Goal: Transaction & Acquisition: Purchase product/service

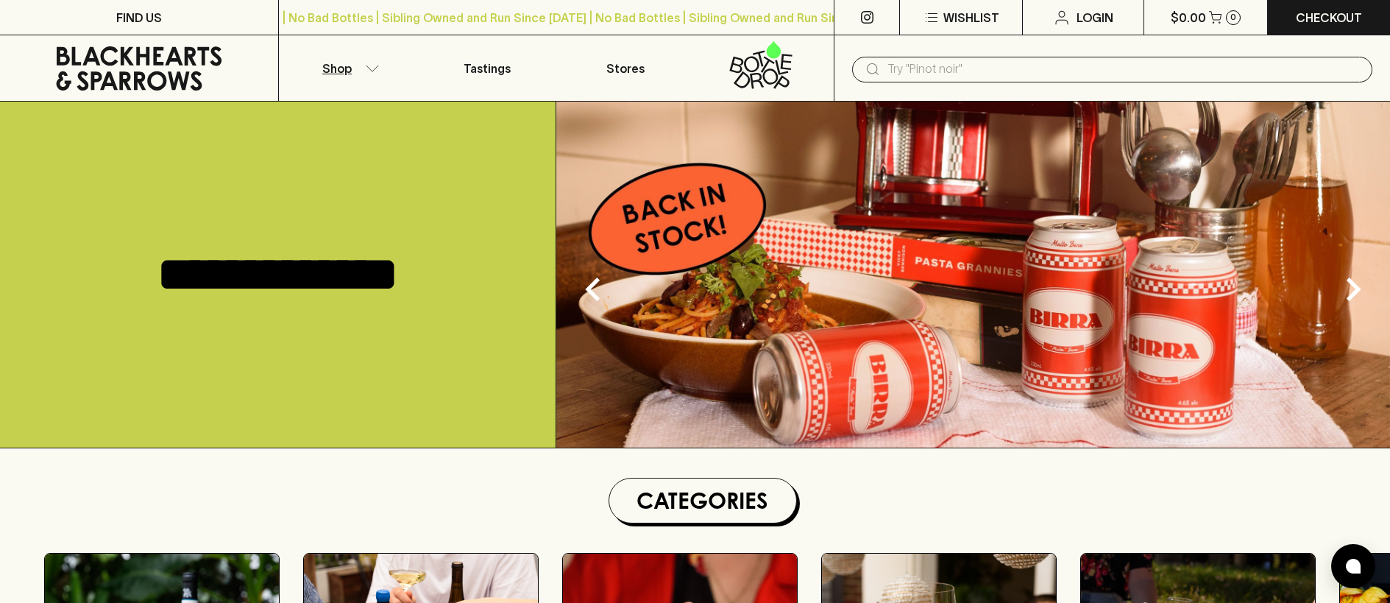
click at [345, 70] on p "Shop" at bounding box center [336, 69] width 29 height 18
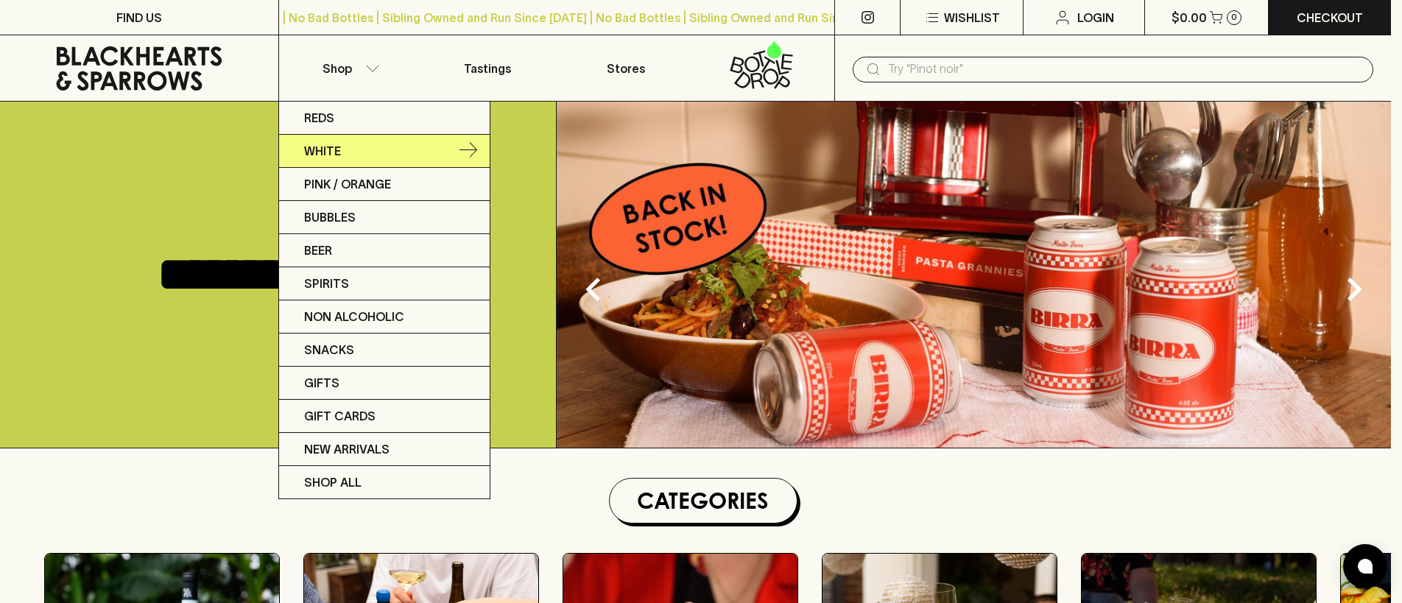
click at [309, 149] on p "White" at bounding box center [322, 151] width 37 height 18
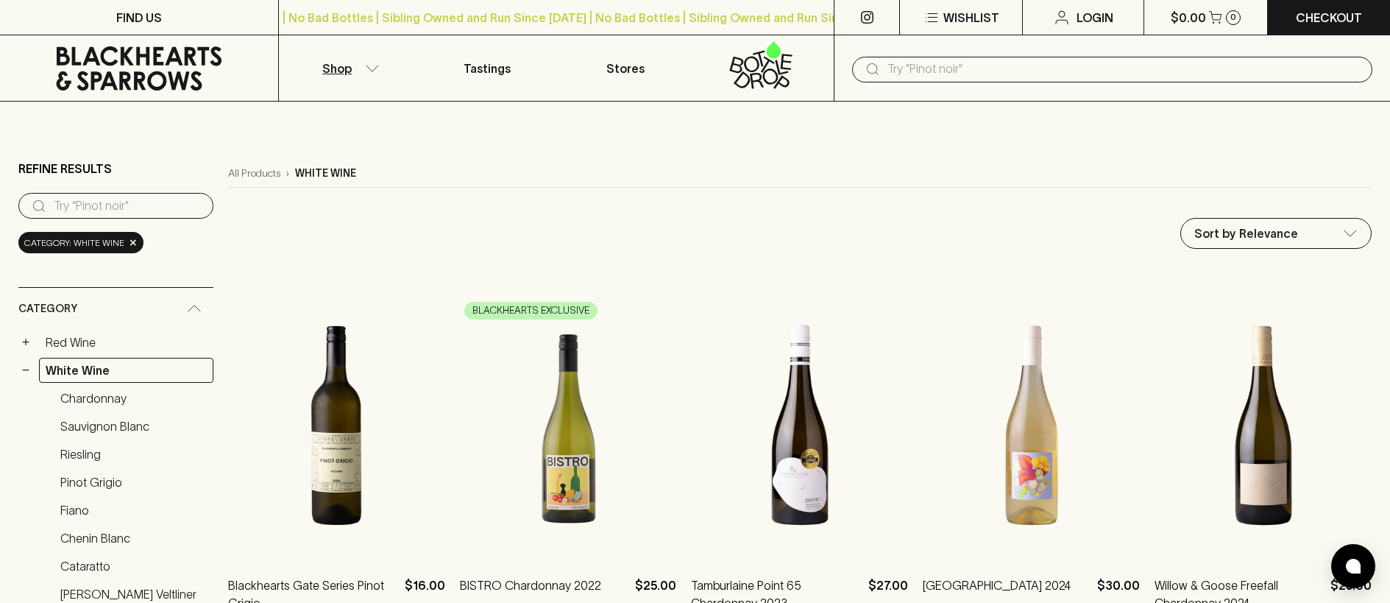
click at [94, 205] on input "search" at bounding box center [128, 206] width 148 height 24
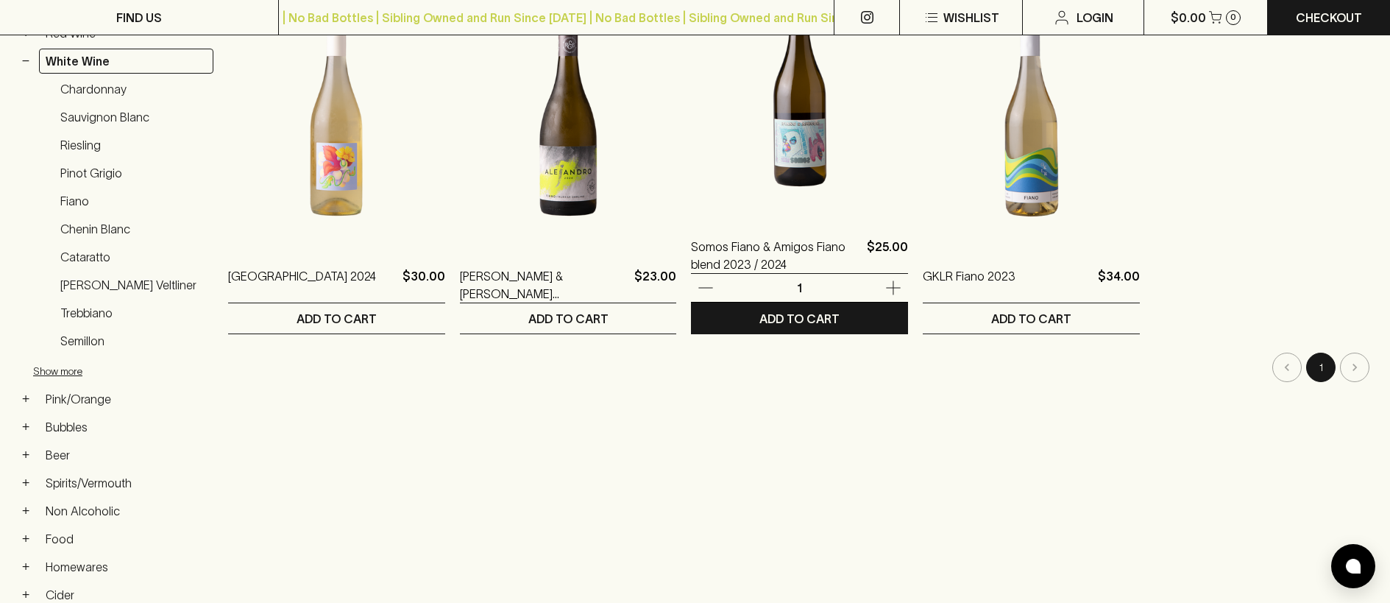
scroll to position [336, 0]
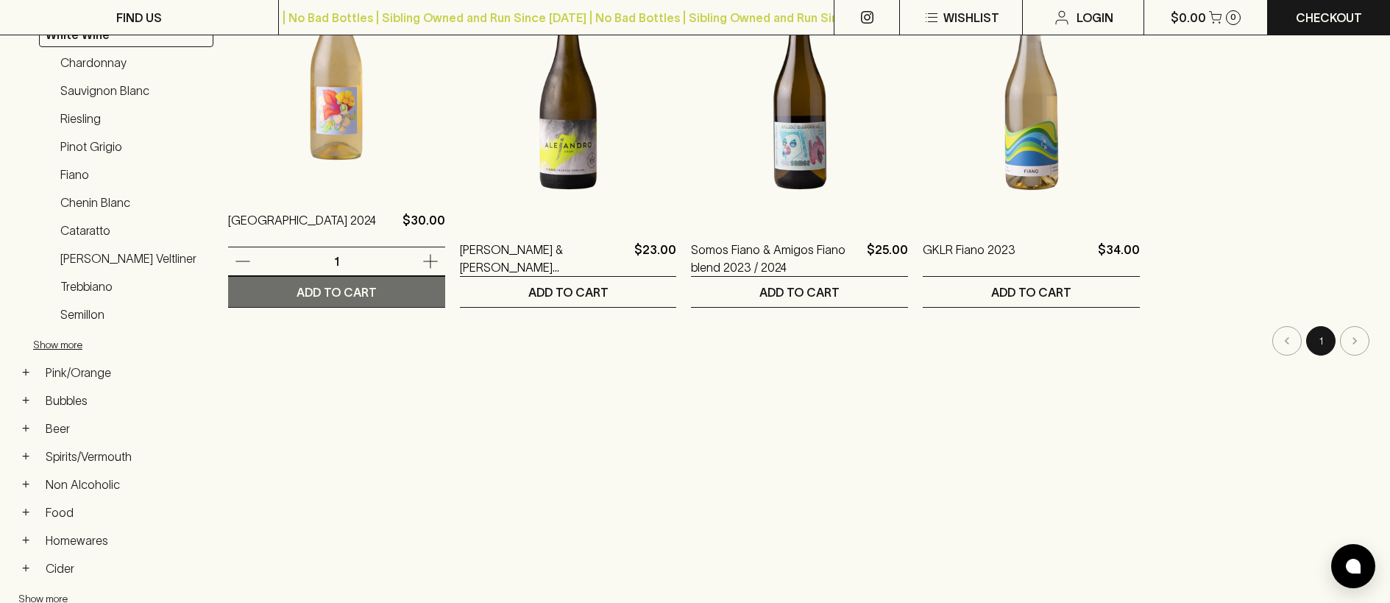
click at [342, 296] on p "ADD TO CART" at bounding box center [337, 292] width 80 height 18
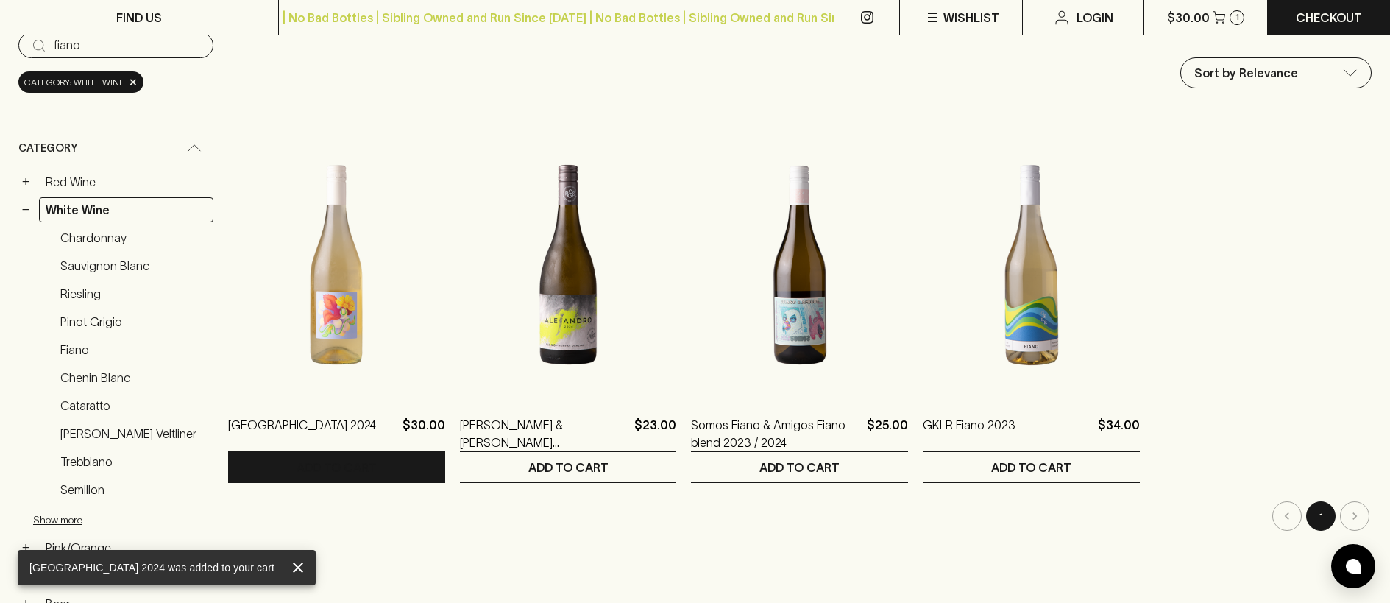
scroll to position [0, 0]
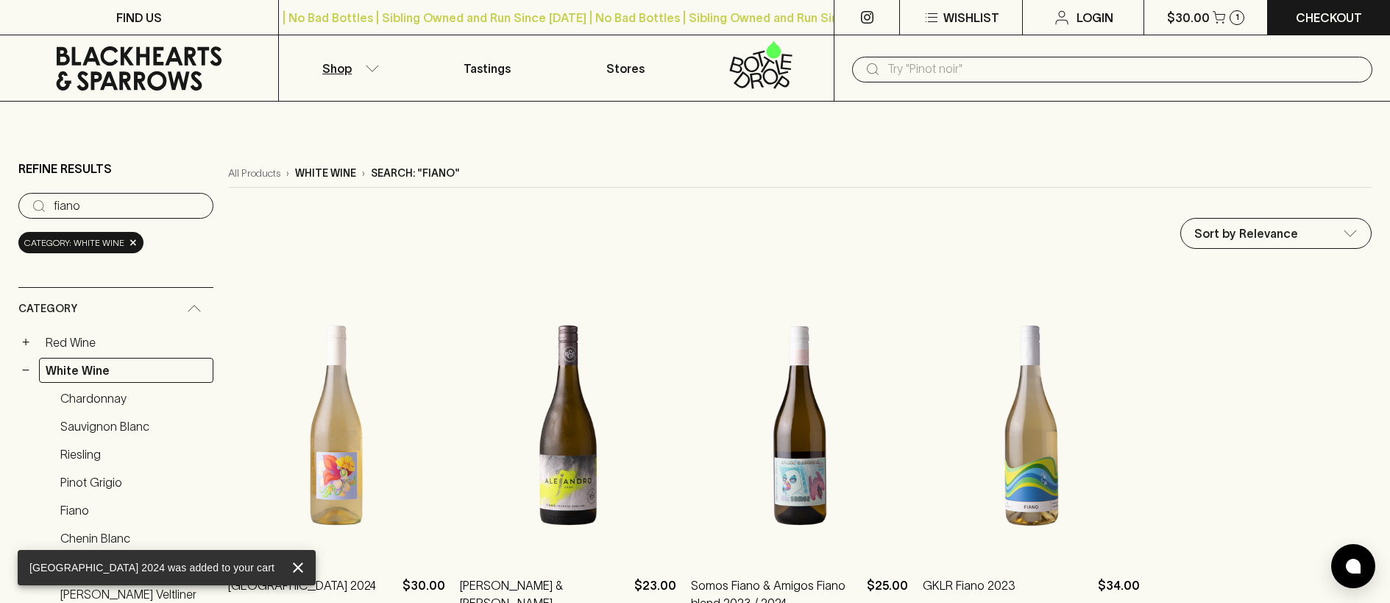
click at [67, 202] on input "fiano" at bounding box center [128, 206] width 148 height 24
click at [68, 202] on input "fiano" at bounding box center [128, 206] width 148 height 24
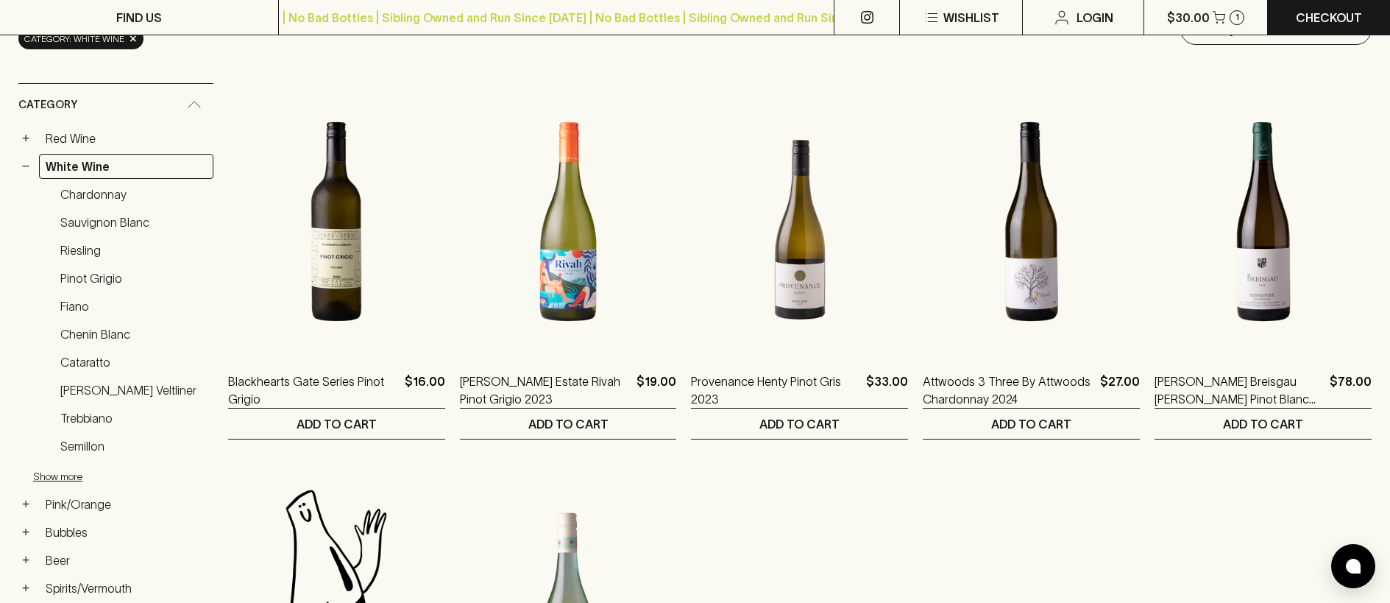
scroll to position [110, 0]
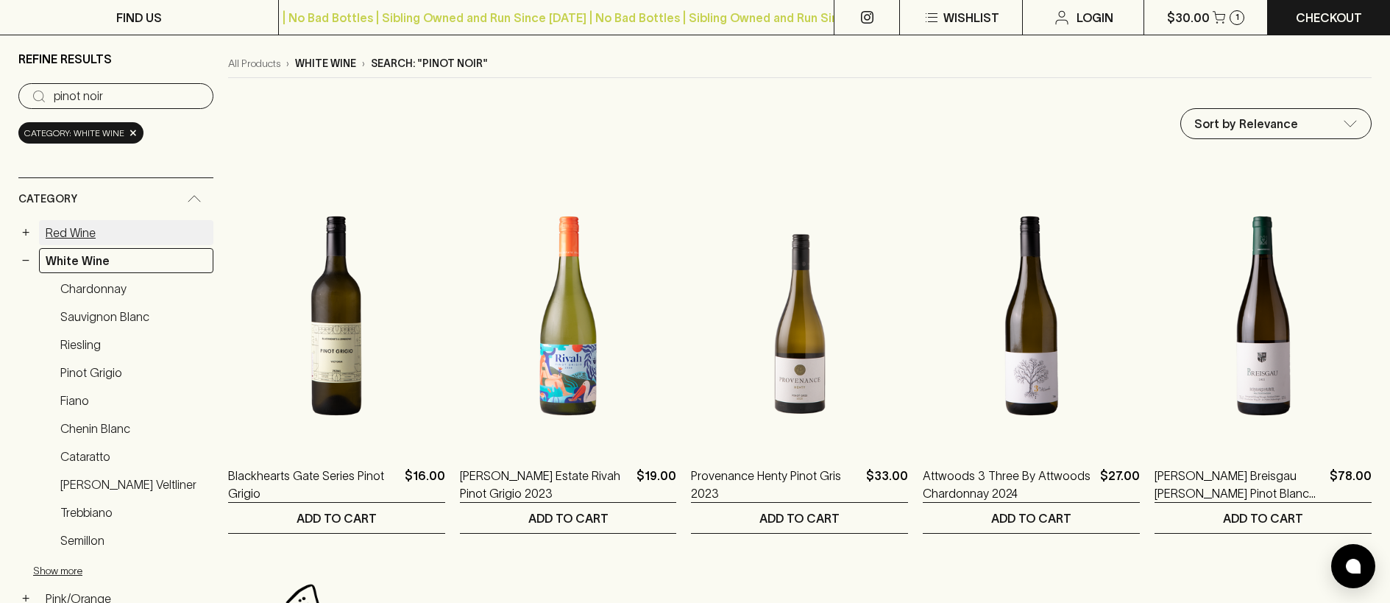
type input "pinot noir"
click at [79, 226] on link "Red Wine" at bounding box center [126, 232] width 174 height 25
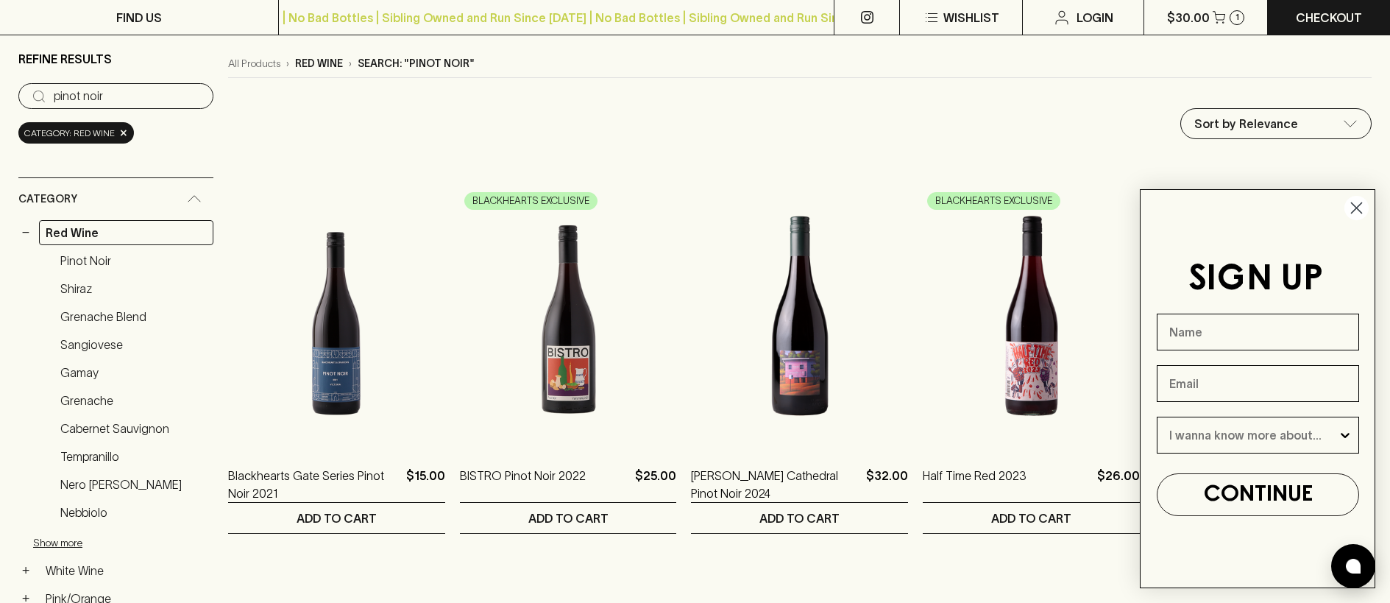
click at [1357, 210] on circle "Close dialog" at bounding box center [1357, 208] width 24 height 24
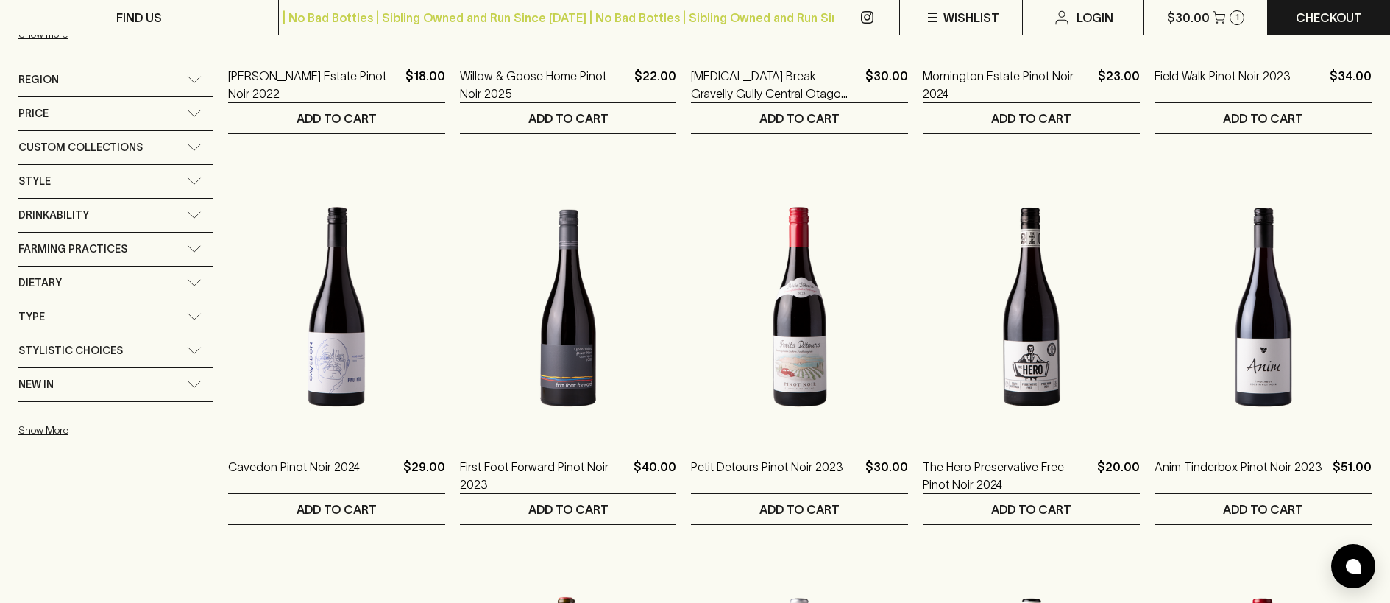
scroll to position [901, 0]
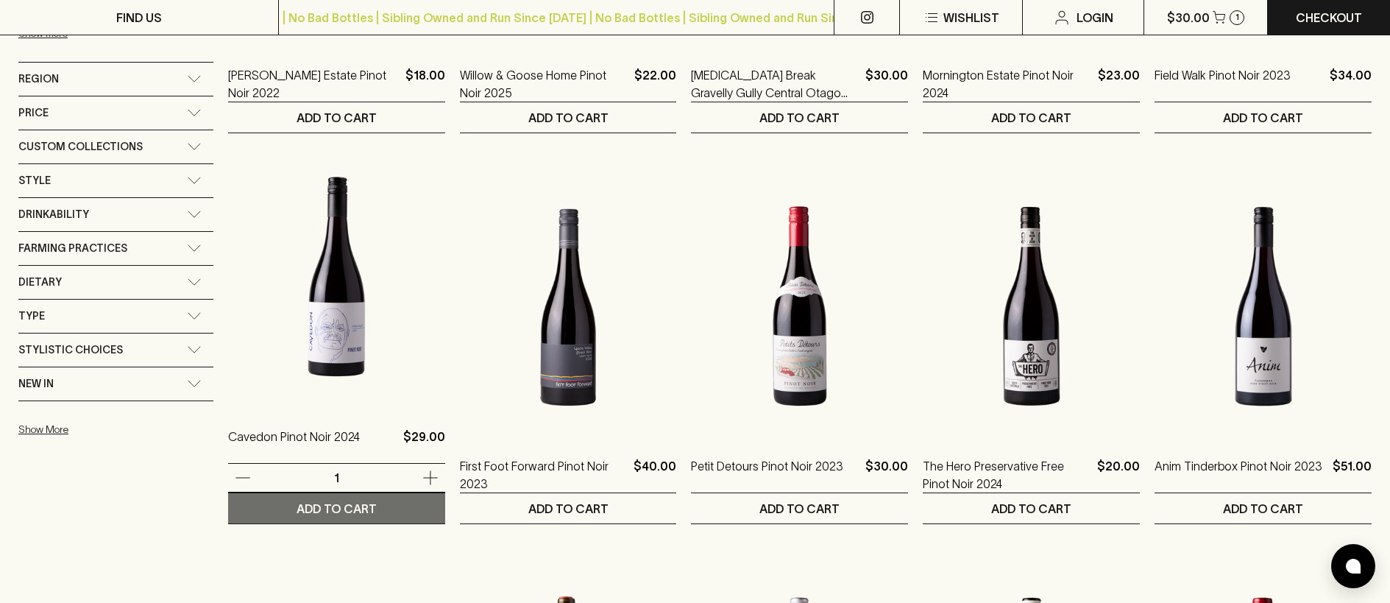
click at [308, 516] on p "ADD TO CART" at bounding box center [337, 509] width 80 height 18
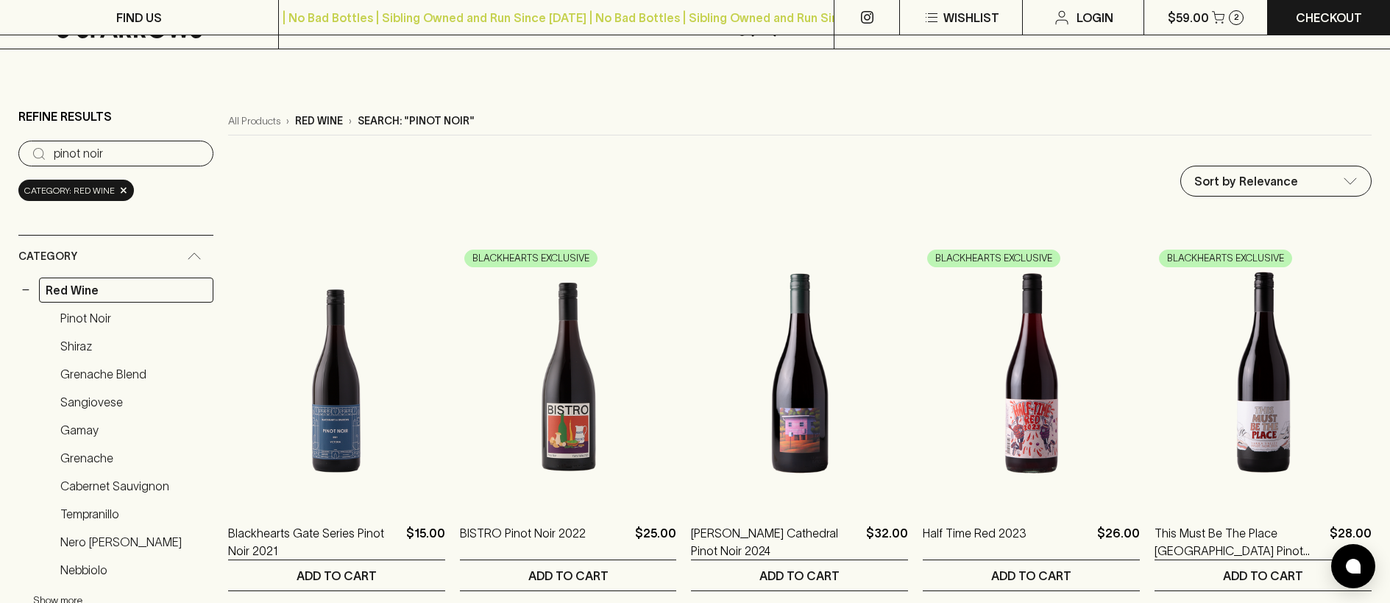
scroll to position [0, 0]
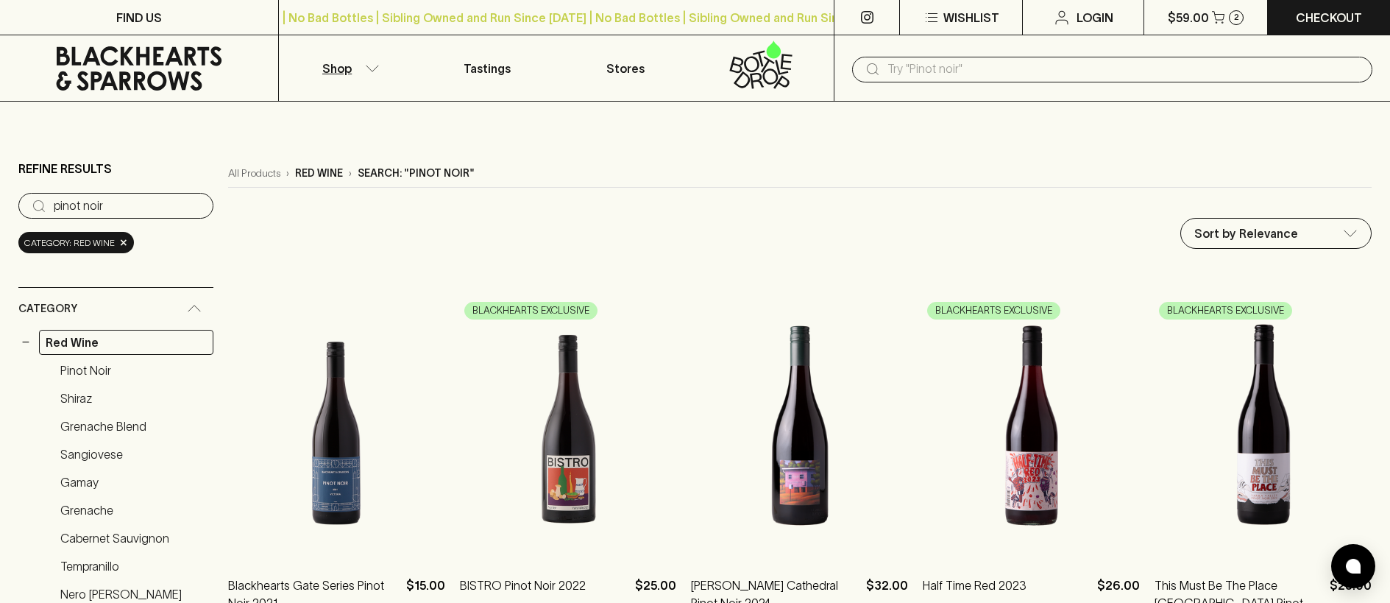
click at [378, 67] on icon "button" at bounding box center [372, 68] width 15 height 7
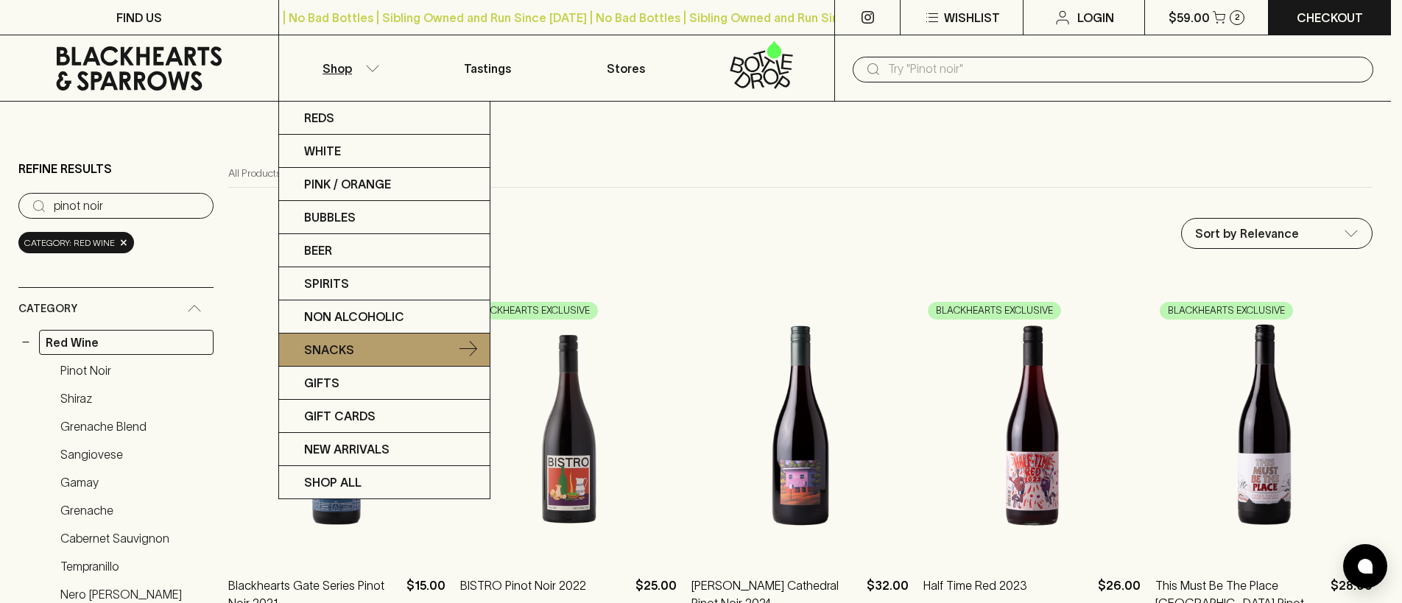
click at [359, 354] on link "Snacks" at bounding box center [384, 349] width 211 height 33
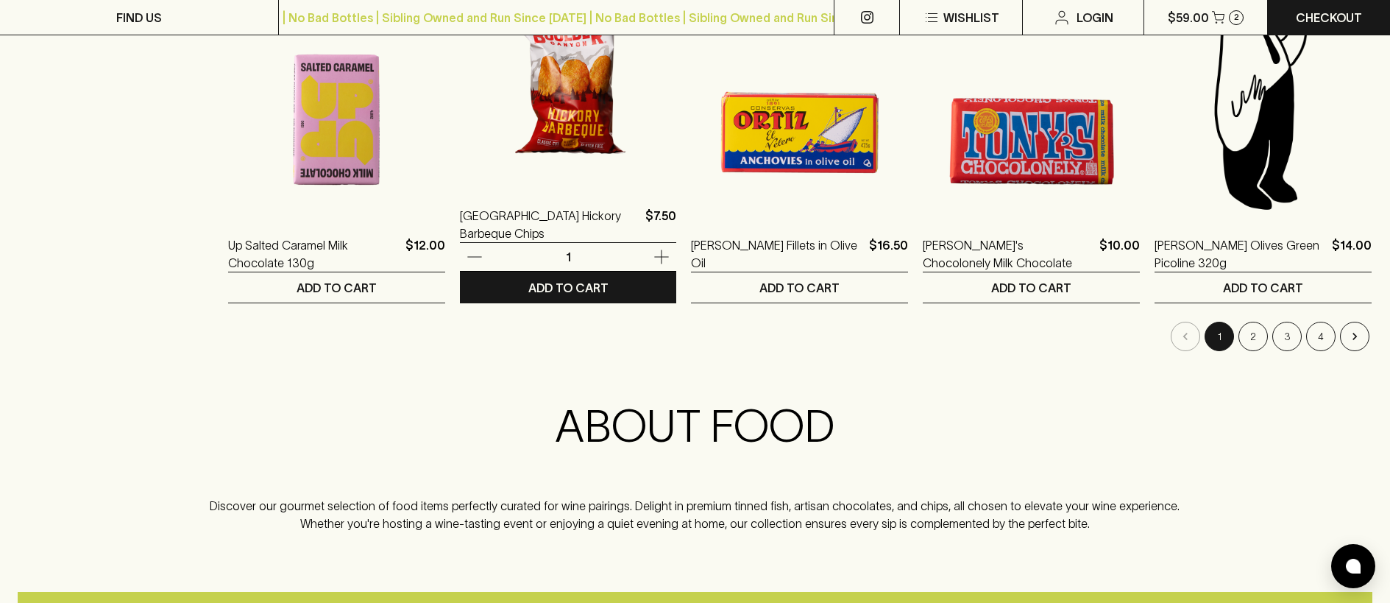
scroll to position [1710, 0]
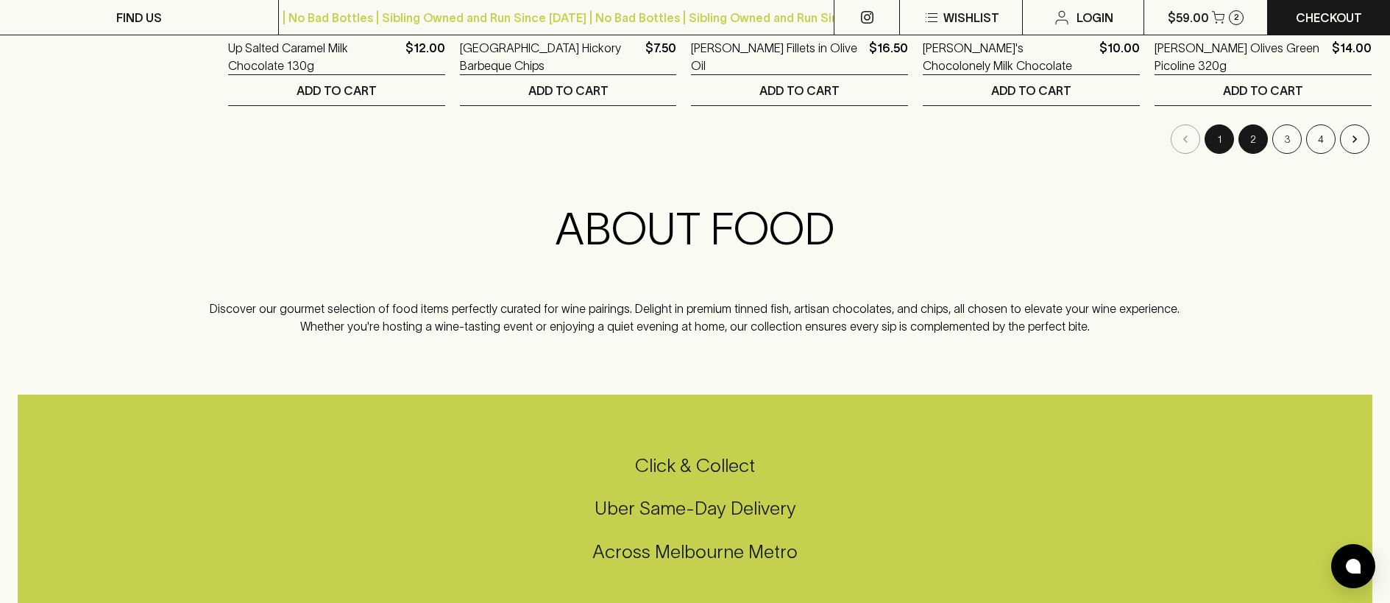
click at [1245, 147] on button "2" at bounding box center [1253, 138] width 29 height 29
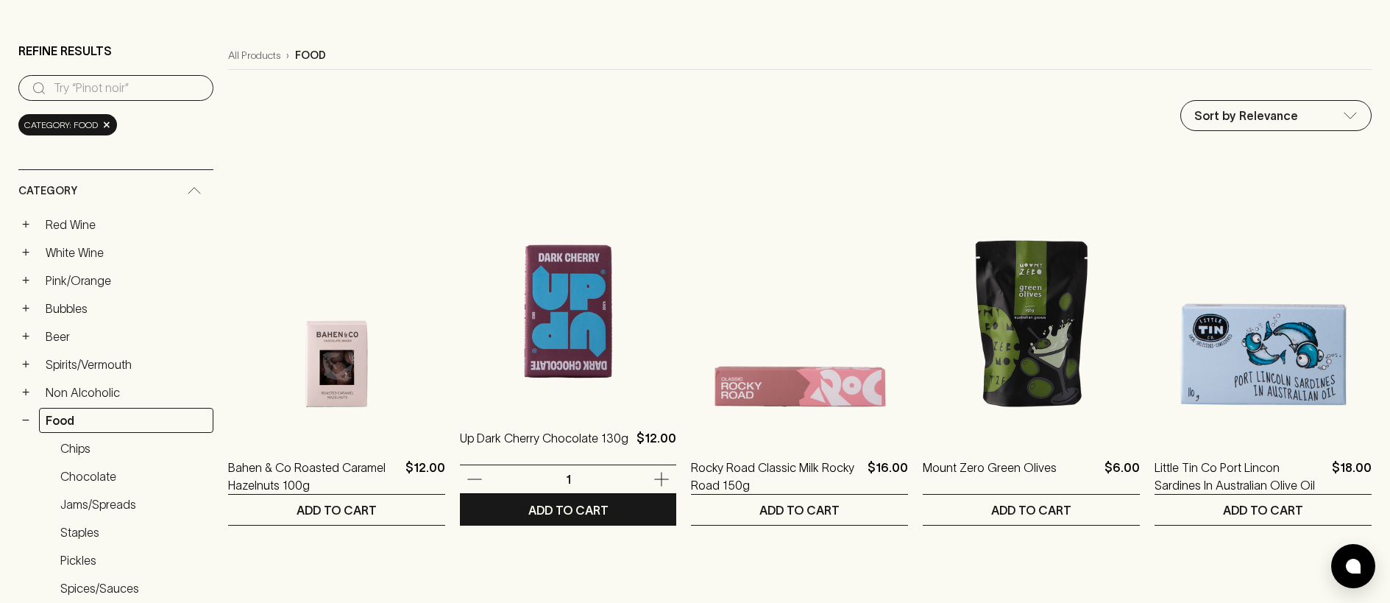
scroll to position [205, 0]
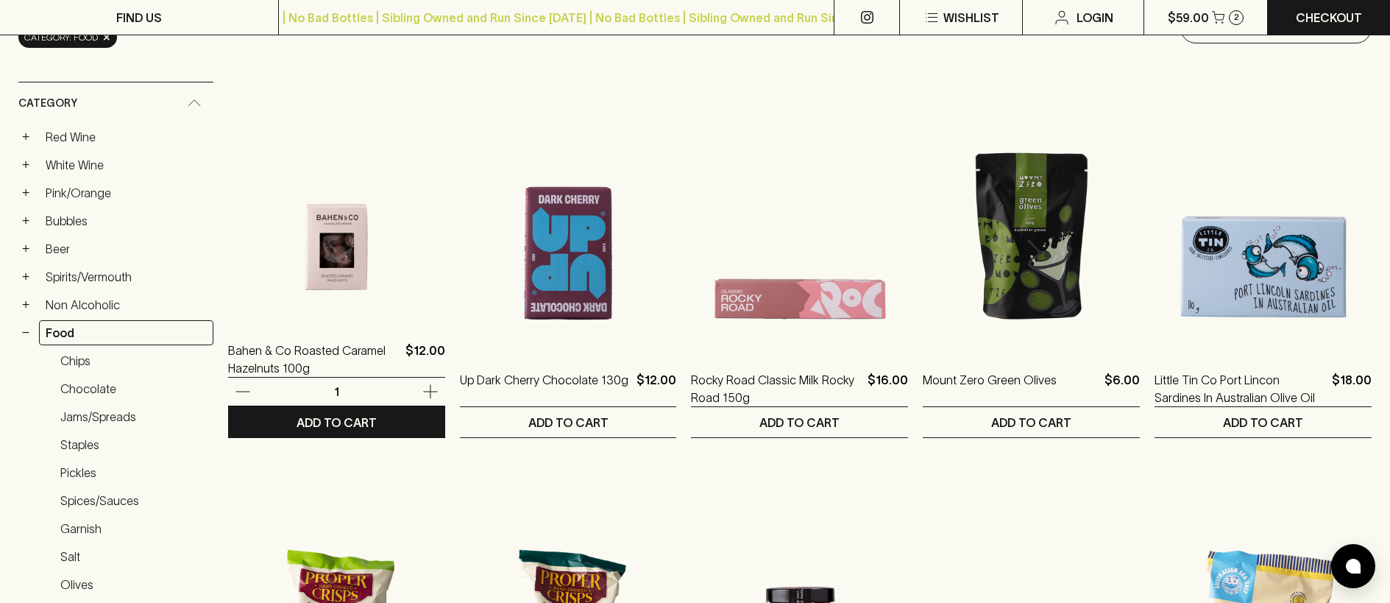
click at [344, 281] on img at bounding box center [336, 191] width 217 height 258
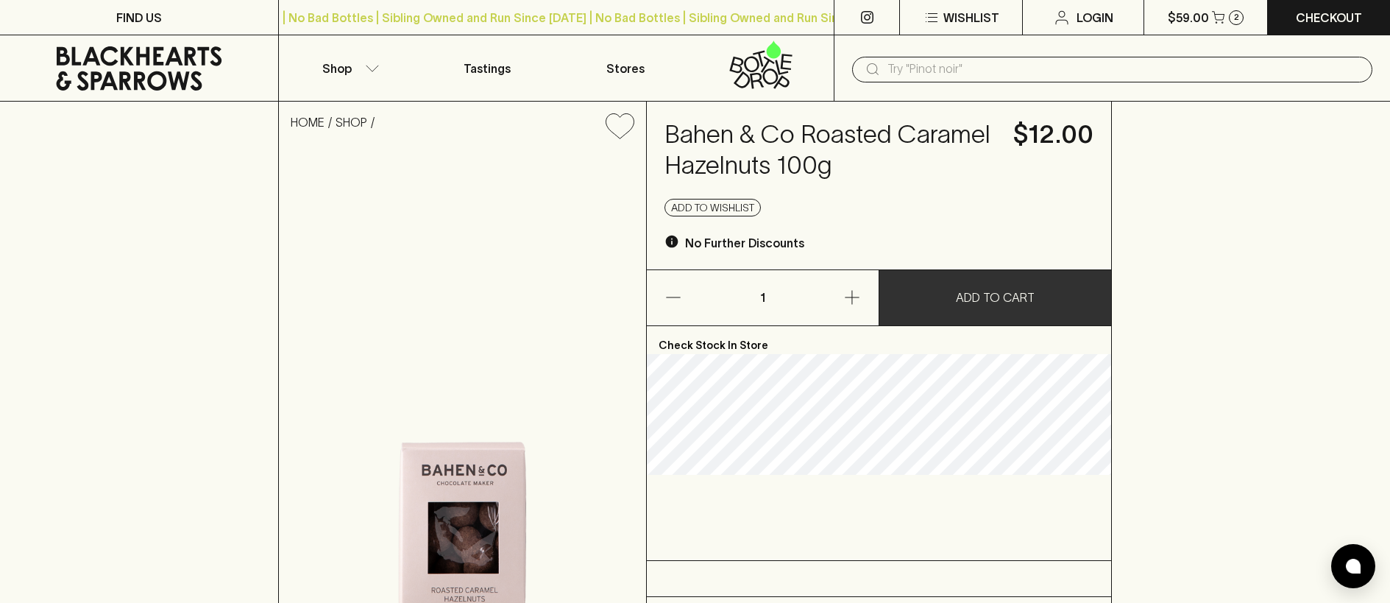
click at [1003, 295] on p "ADD TO CART" at bounding box center [995, 298] width 79 height 18
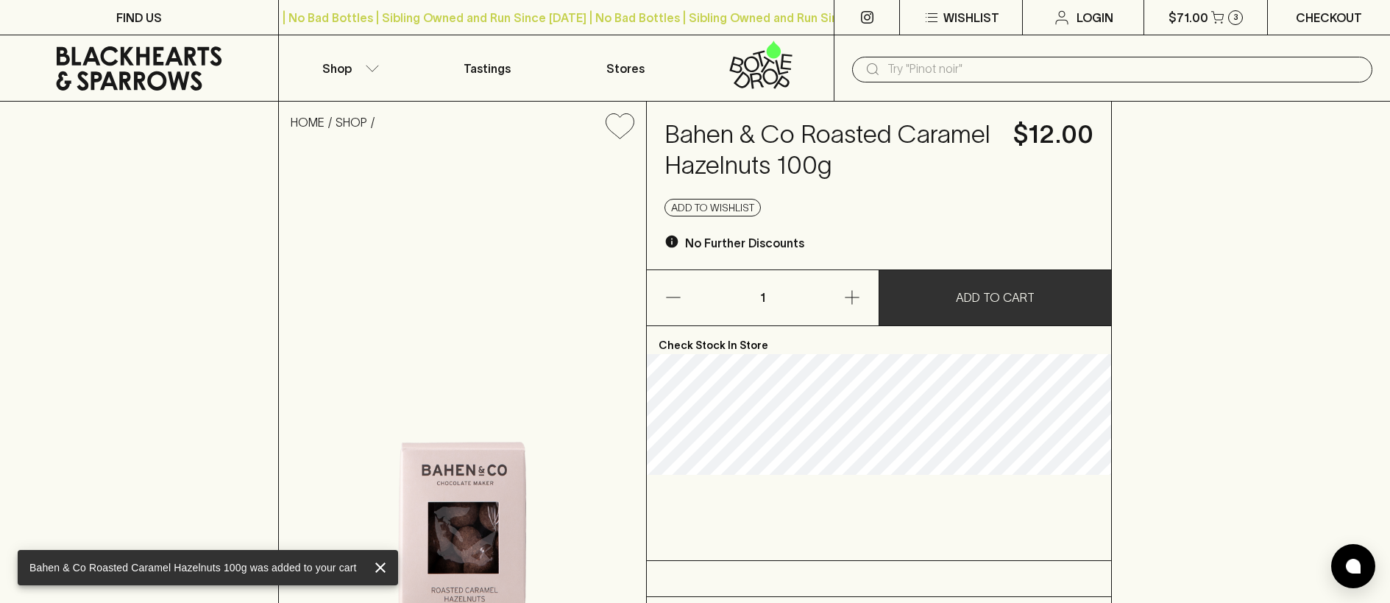
click at [1328, 24] on p "Checkout" at bounding box center [1329, 18] width 66 height 18
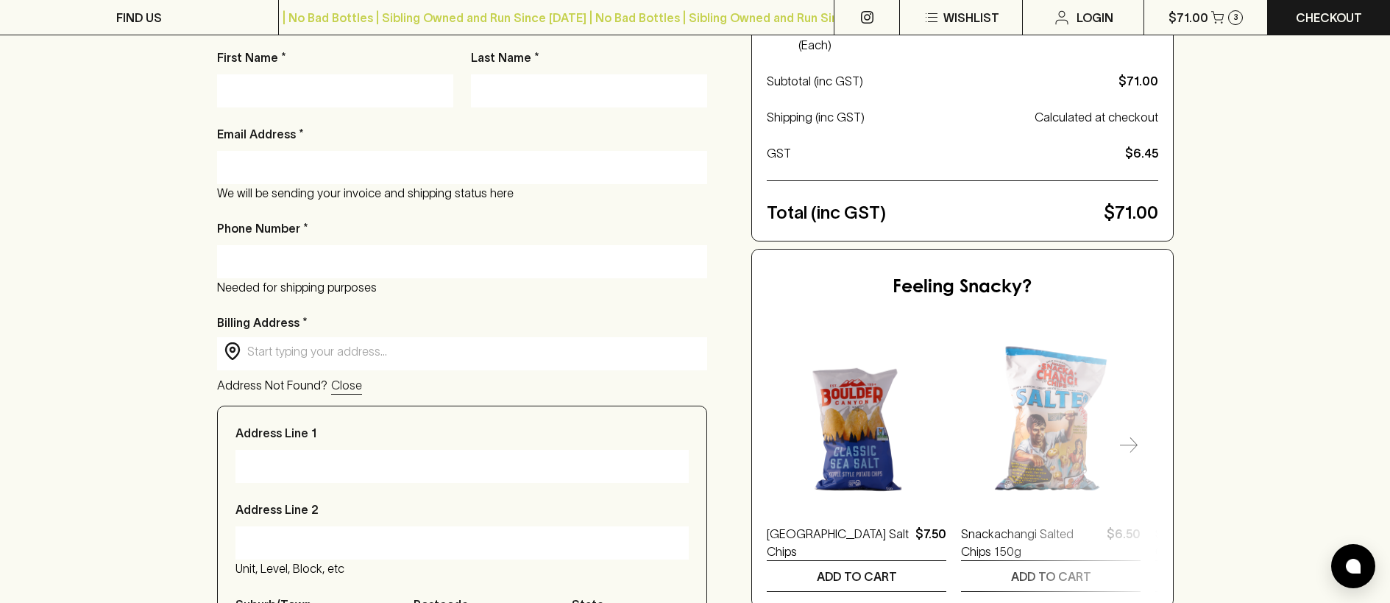
scroll to position [239, 0]
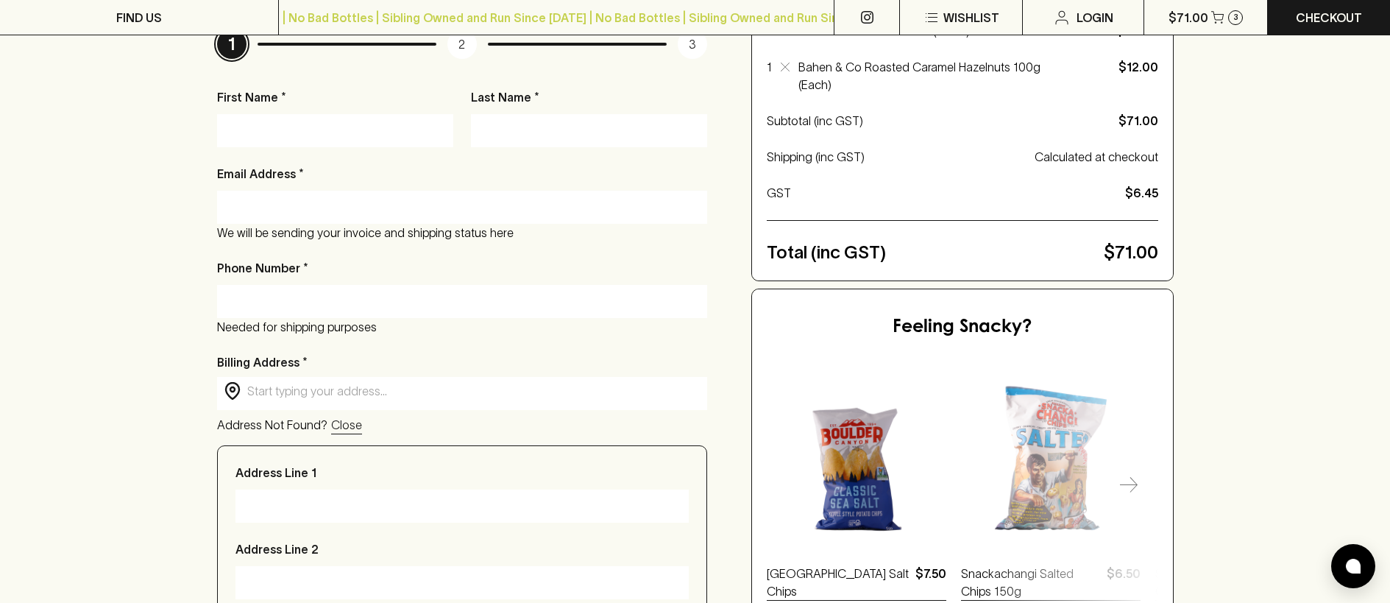
click at [265, 124] on input "First Name *" at bounding box center [335, 131] width 214 height 24
type input "[PERSON_NAME]"
click at [487, 133] on input "Last Name *" at bounding box center [589, 131] width 214 height 24
type input "Csutoros"
click at [305, 210] on input "Email Address *" at bounding box center [462, 207] width 469 height 24
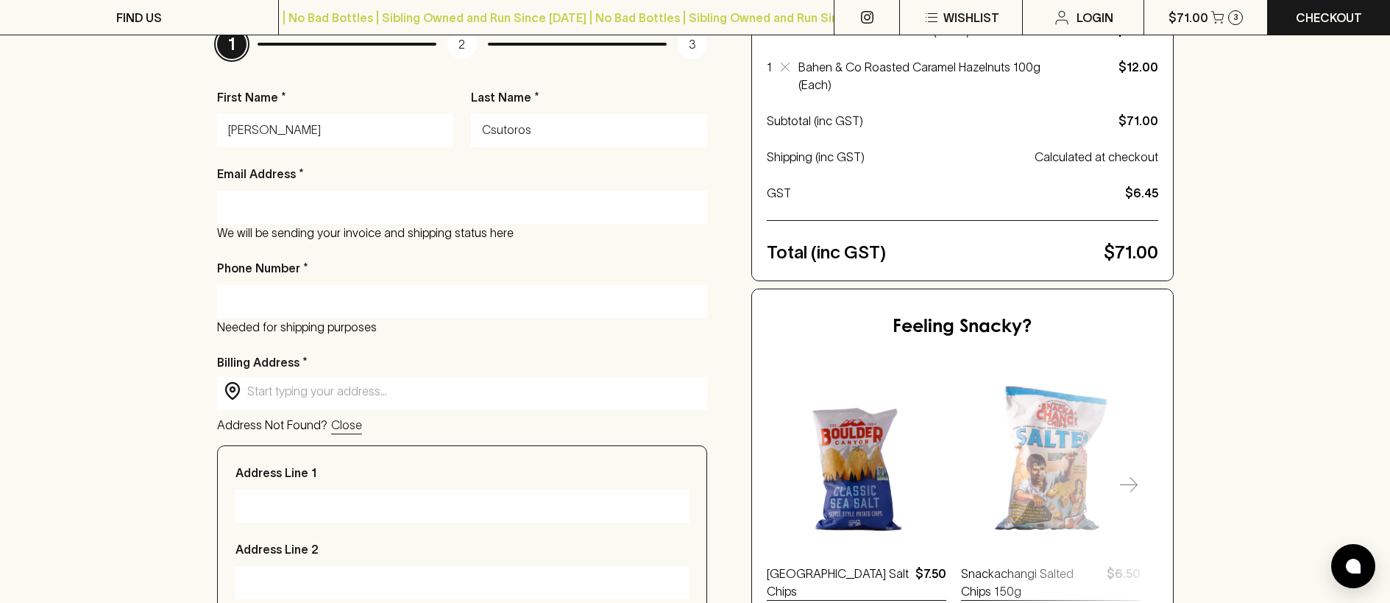
type input "[PERSON_NAME][EMAIL_ADDRESS][DOMAIN_NAME]"
click at [280, 306] on input "Phone Number *" at bounding box center [462, 301] width 469 height 24
type input "0422848147"
type input "[STREET_ADDRESS]"
type input "Strathmore"
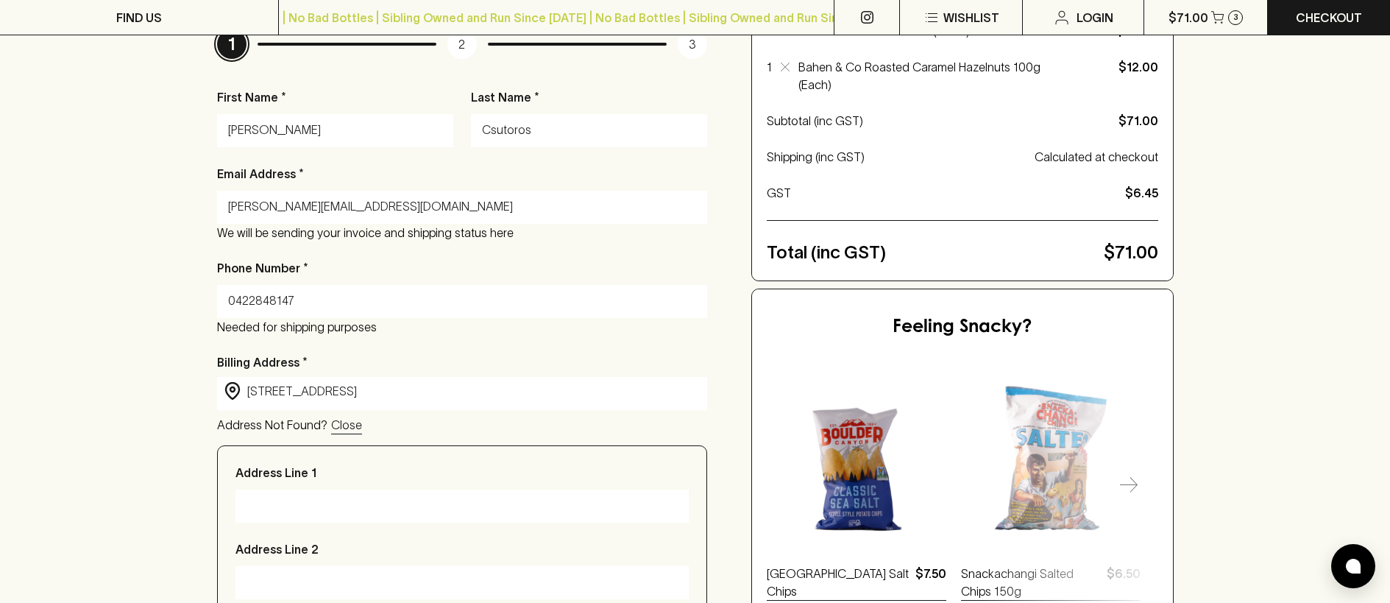
type input "3041"
type input "VIC"
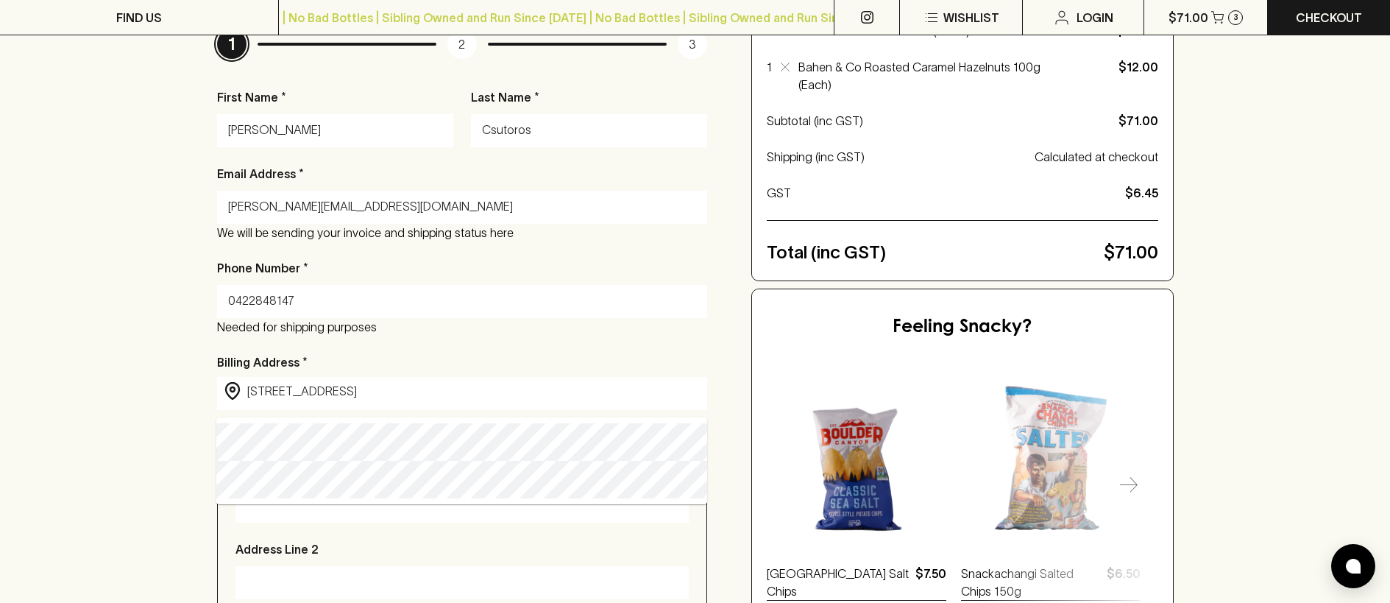
type input "[STREET_ADDRESS]"
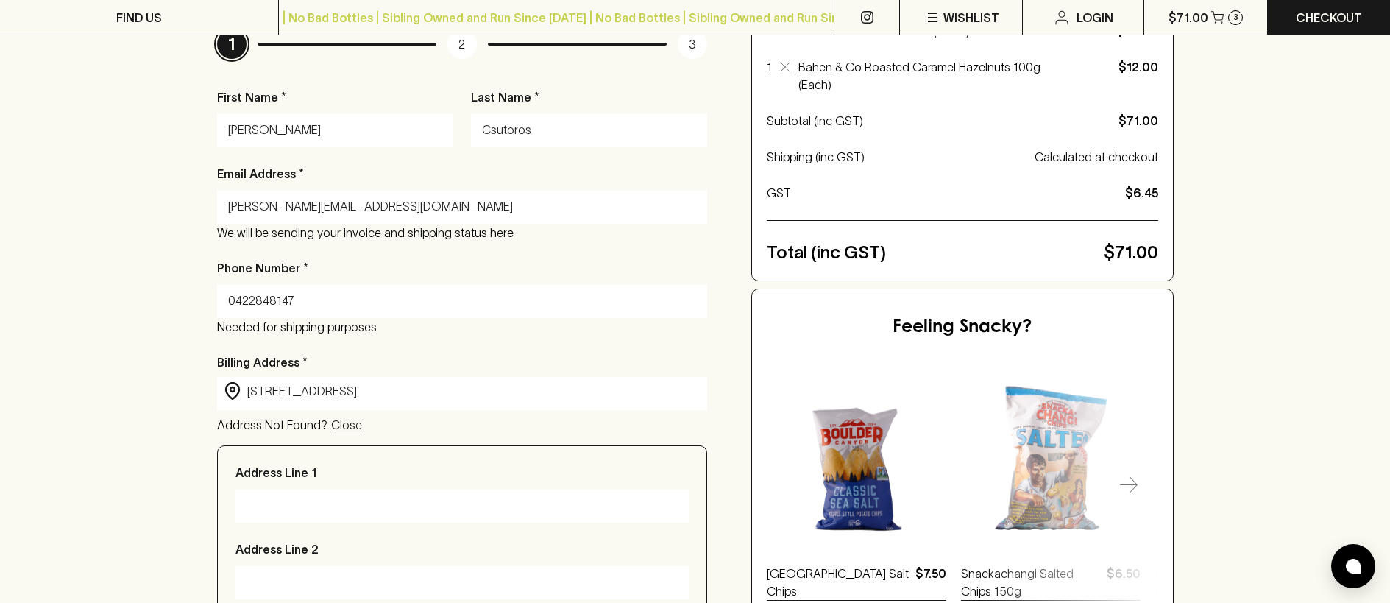
type input "[STREET_ADDRESS]"
type input "Victoria"
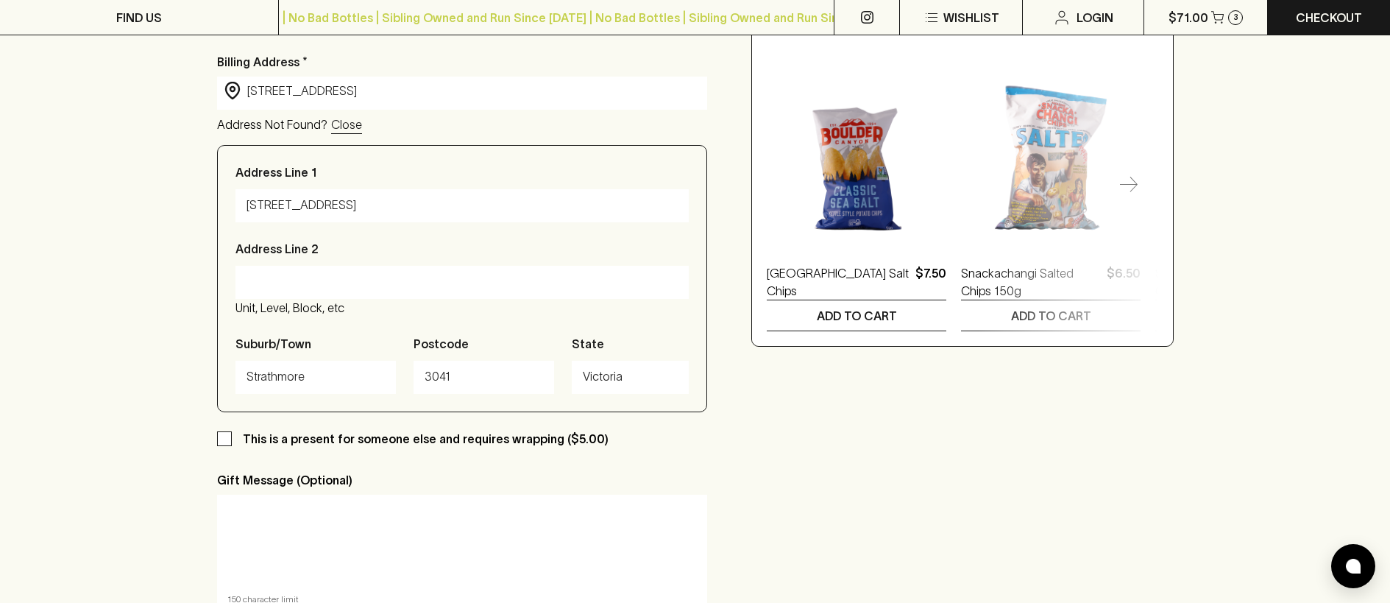
scroll to position [536, 0]
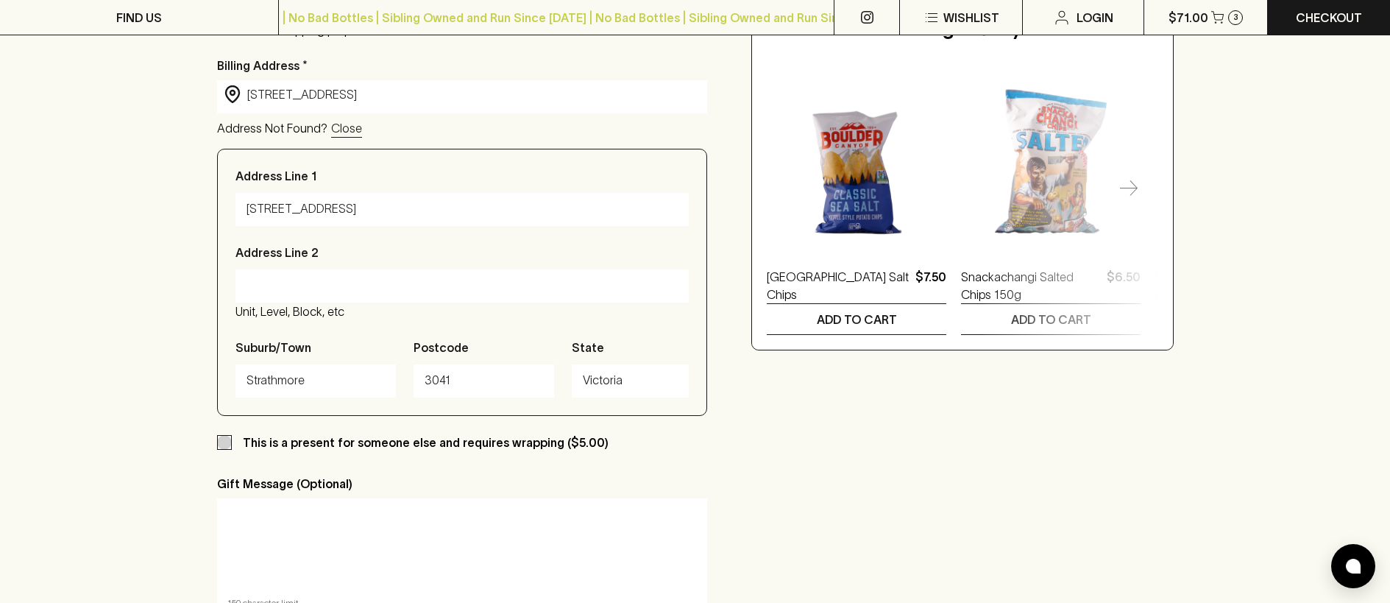
click at [222, 450] on input "This is a present for someone else and requires wrapping ($5.00)" at bounding box center [224, 442] width 15 height 15
checkbox input "true"
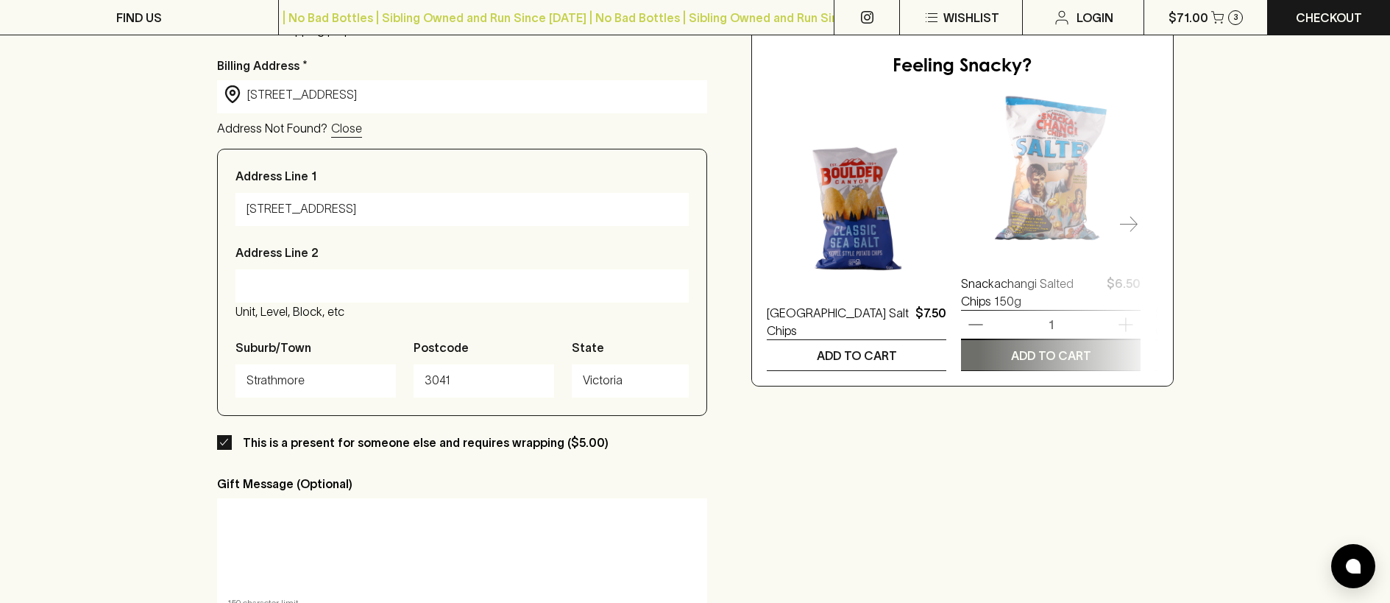
click at [1043, 364] on p "ADD TO CART" at bounding box center [1051, 356] width 80 height 18
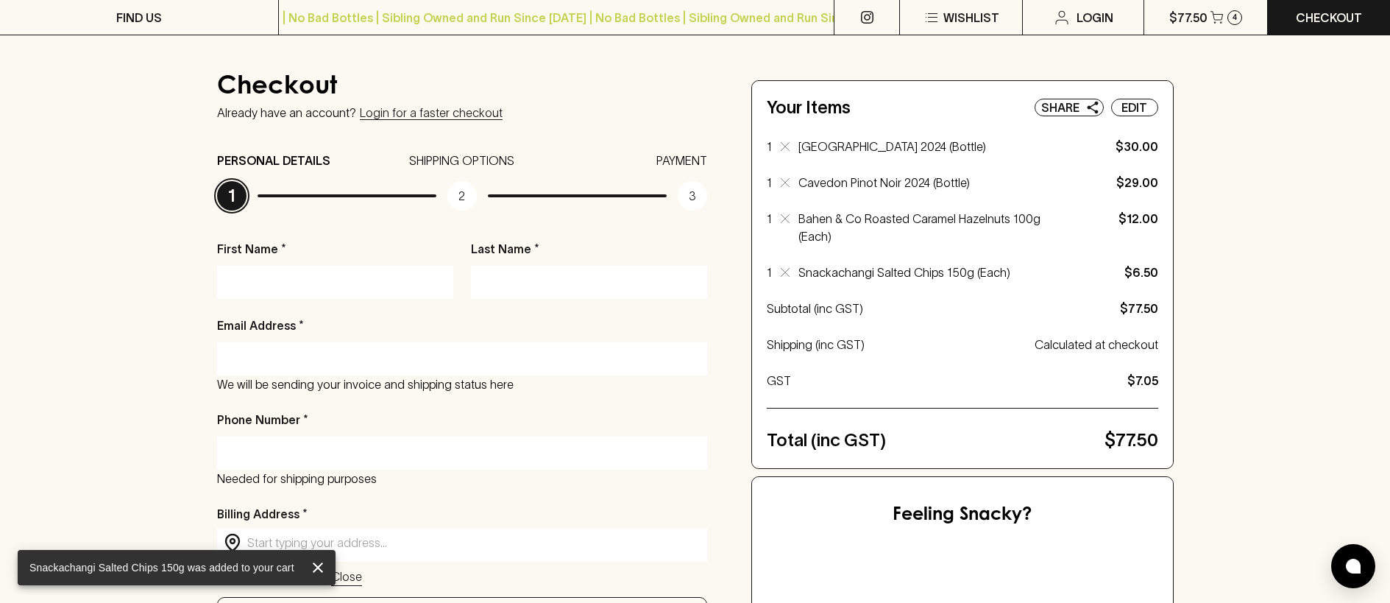
scroll to position [163, 0]
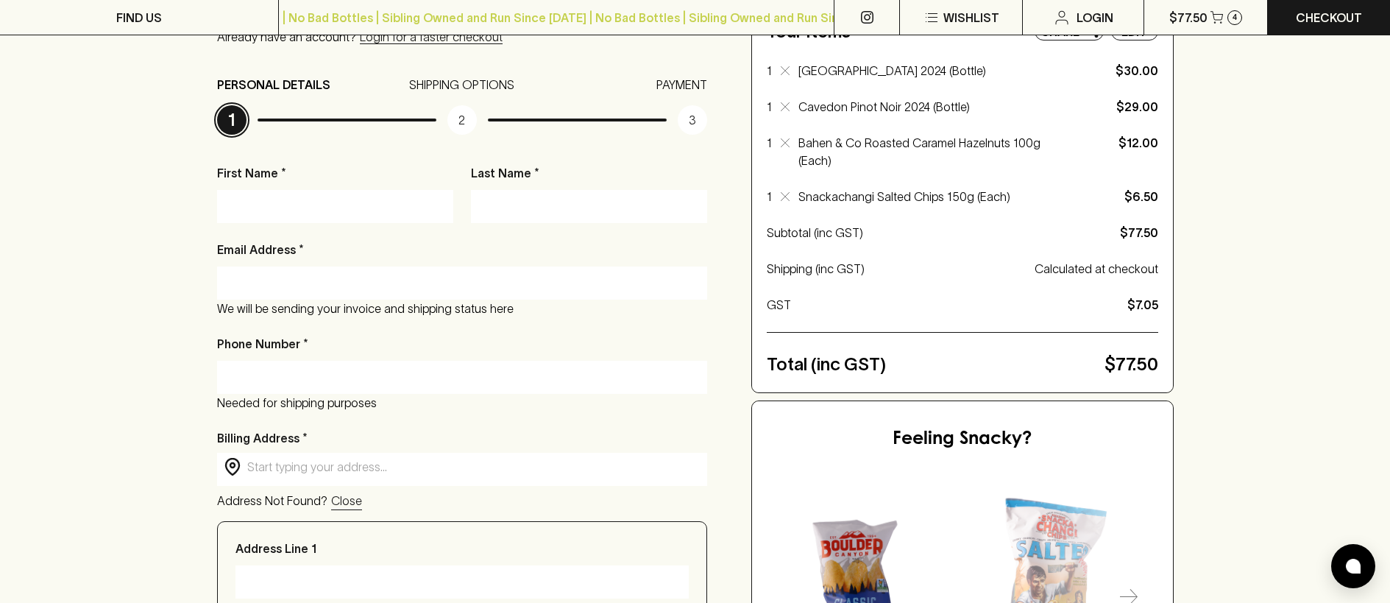
click at [261, 218] on input "First Name *" at bounding box center [335, 206] width 214 height 24
type input "[PERSON_NAME]"
click at [311, 280] on input "Email Address *" at bounding box center [462, 283] width 469 height 24
type input "[PERSON_NAME][EMAIL_ADDRESS][DOMAIN_NAME]"
click at [235, 374] on input "Phone Number *" at bounding box center [462, 377] width 469 height 24
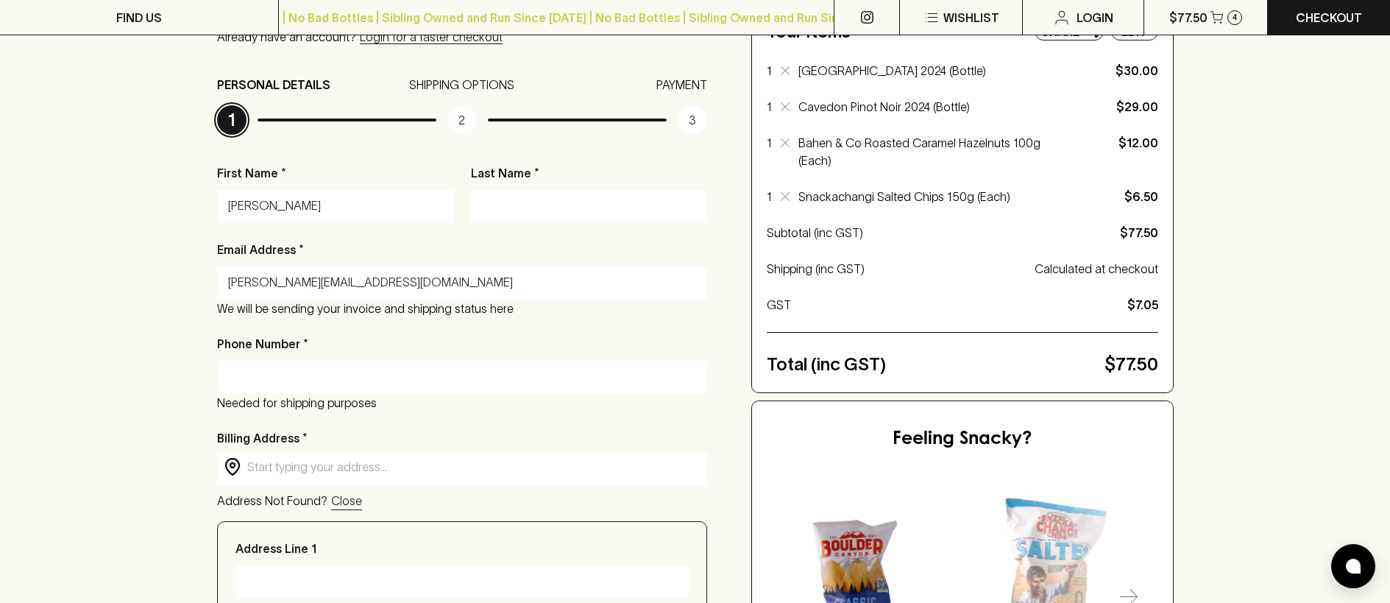
type input "0422848147"
type input "[STREET_ADDRESS]"
type input "Strathmore"
type input "3041"
type input "VIC"
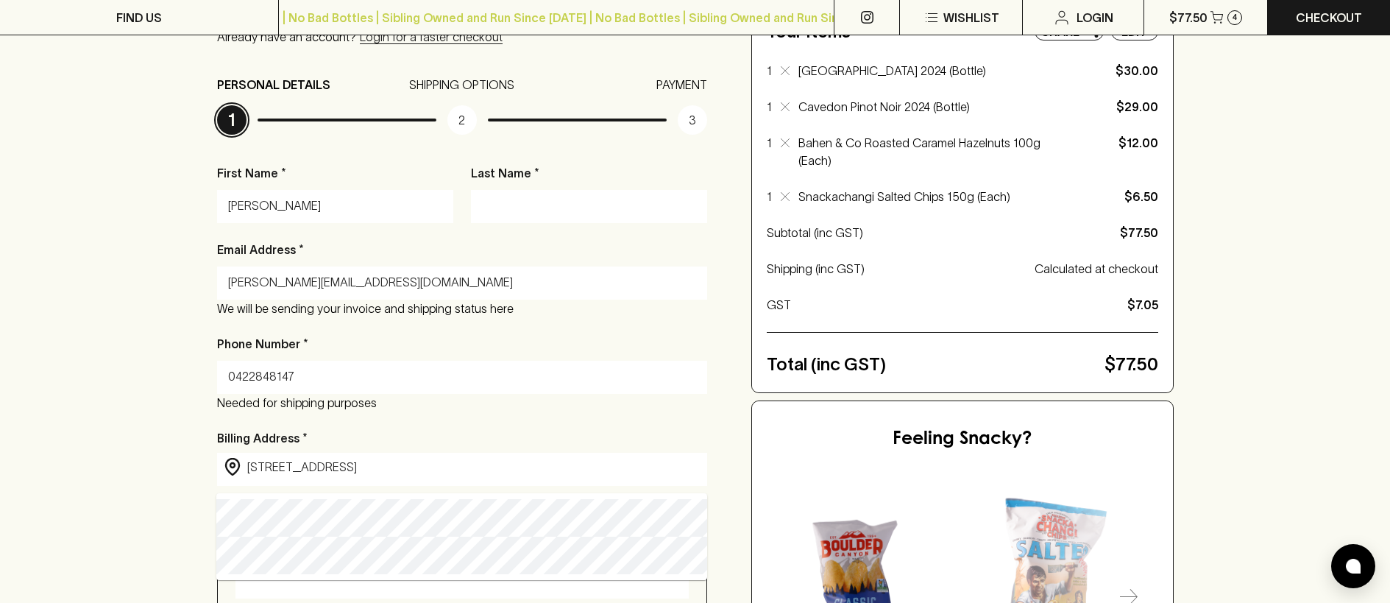
click at [366, 349] on div "Phone Number * [PHONE_NUMBER] Needed for shipping purposes" at bounding box center [462, 373] width 491 height 77
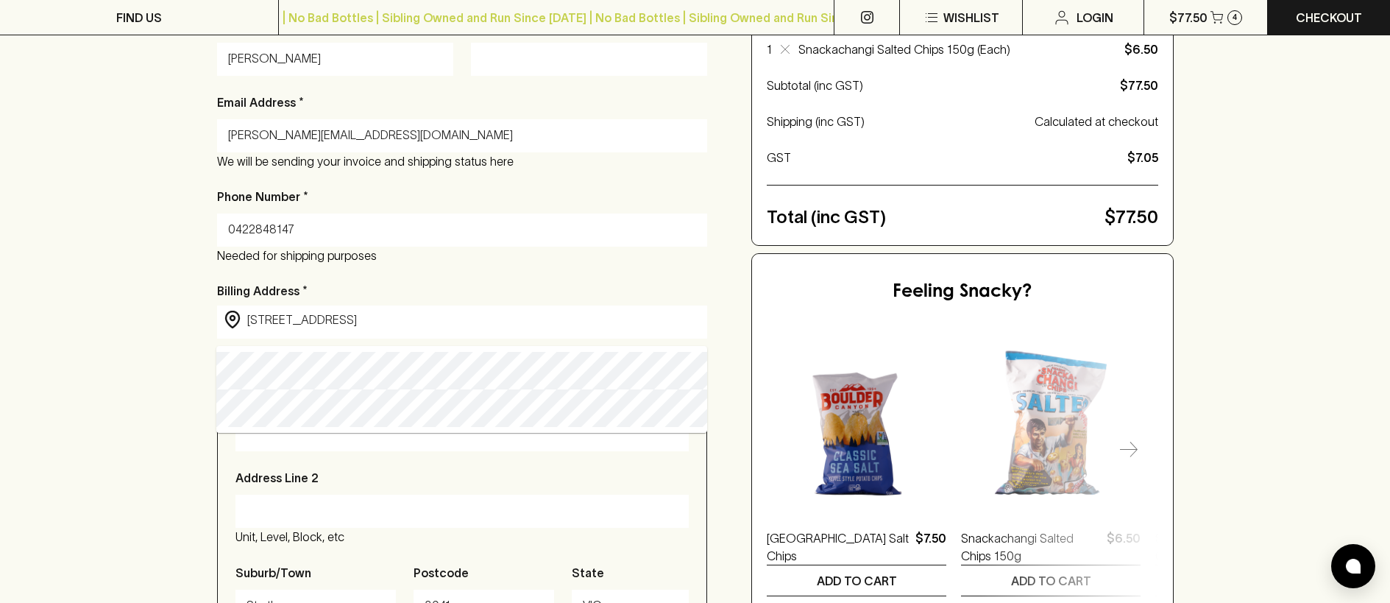
scroll to position [381, 0]
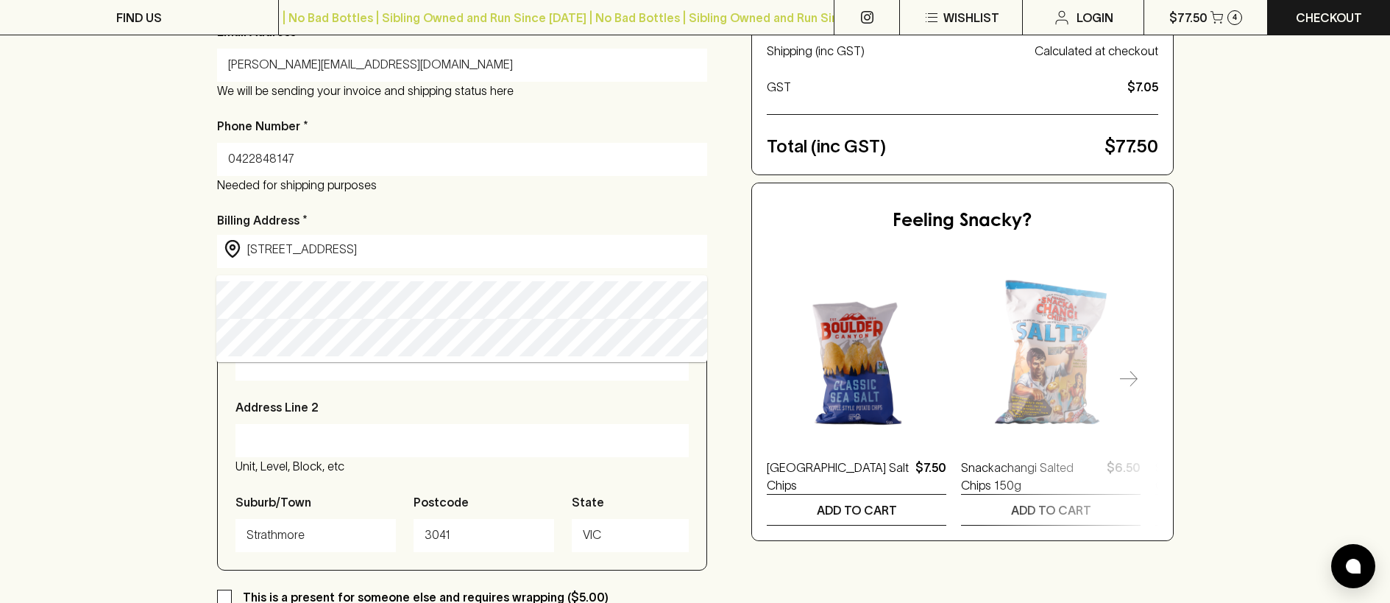
drag, startPoint x: 278, startPoint y: 376, endPoint x: 292, endPoint y: 378, distance: 14.8
click at [278, 375] on input "Address Line 1" at bounding box center [463, 364] width 432 height 24
type input "[STREET_ADDRESS]"
type input "Victoria"
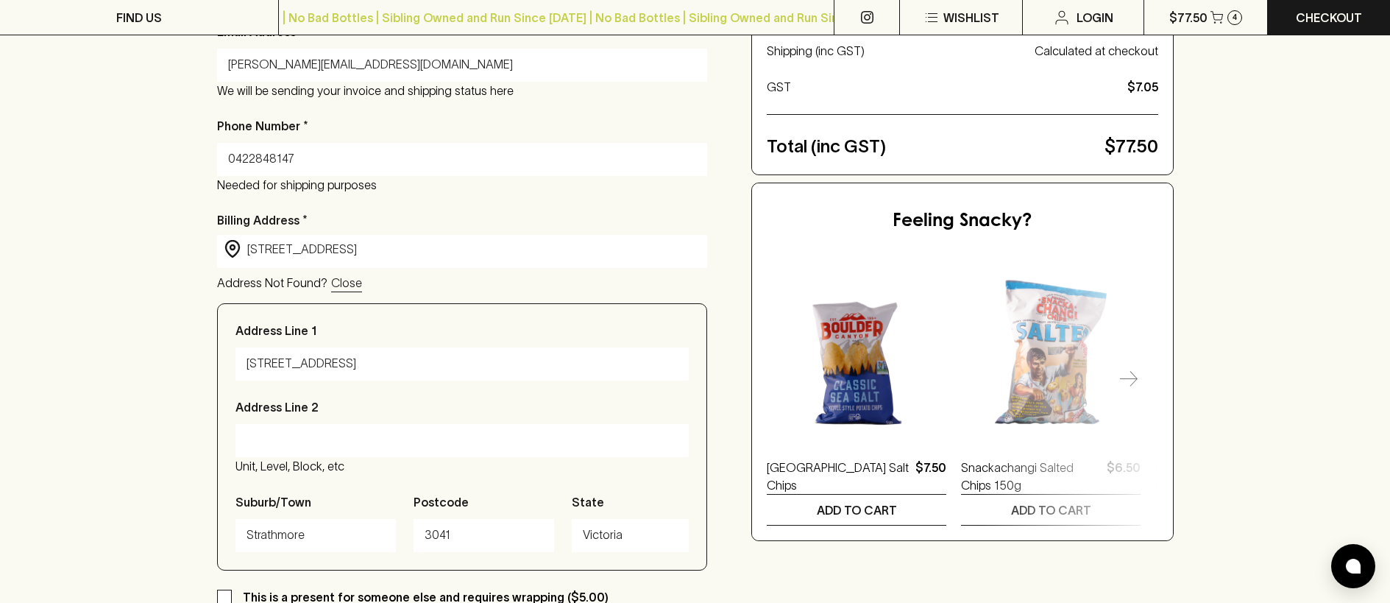
drag, startPoint x: 335, startPoint y: 377, endPoint x: 213, endPoint y: 346, distance: 125.3
click at [191, 365] on div "Checkout Already have an account? Login for a faster checkout PERSONAL DETAILS …" at bounding box center [695, 304] width 1390 height 1169
type input "[STREET_ADDRESS]"
